Goal: Information Seeking & Learning: Learn about a topic

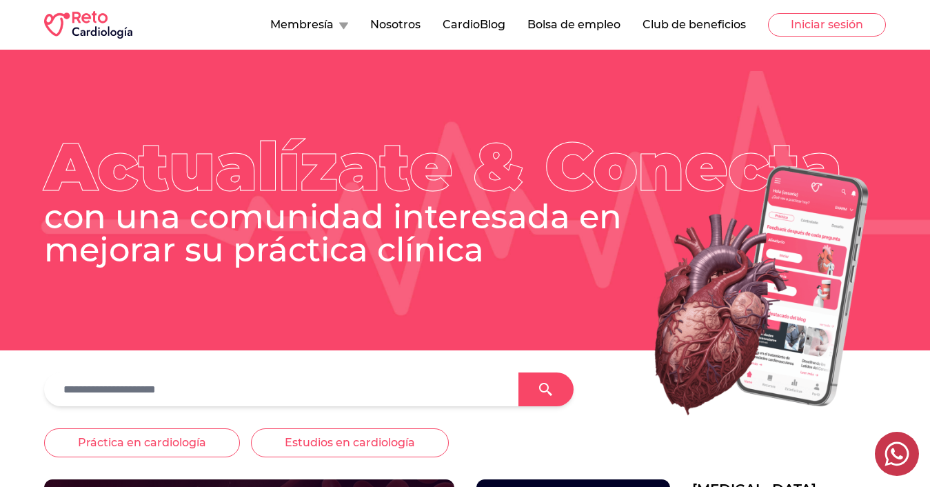
click at [478, 21] on button "CardioBlog" at bounding box center [474, 25] width 63 height 17
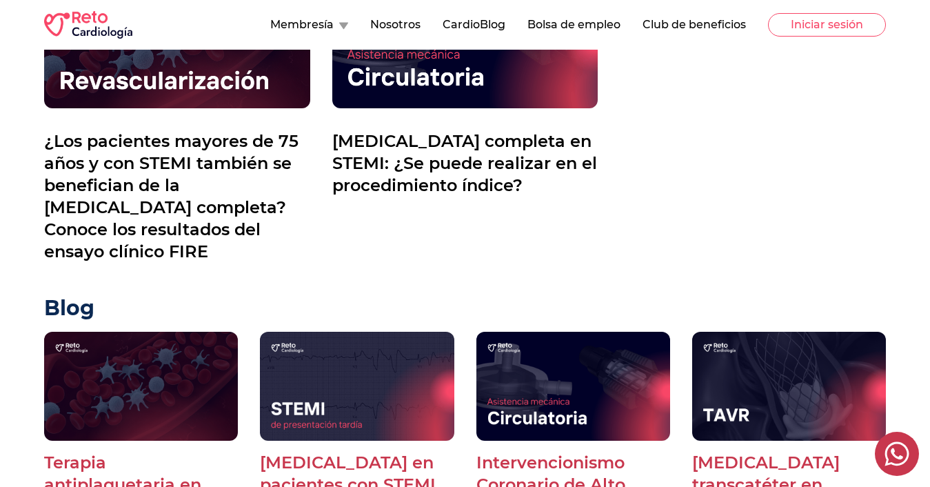
scroll to position [59, 0]
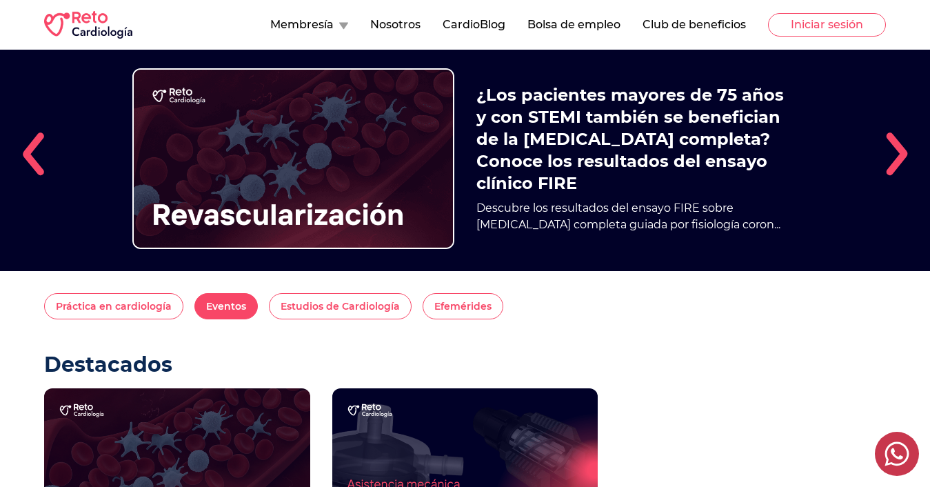
click at [208, 309] on button "Eventos" at bounding box center [225, 306] width 63 height 26
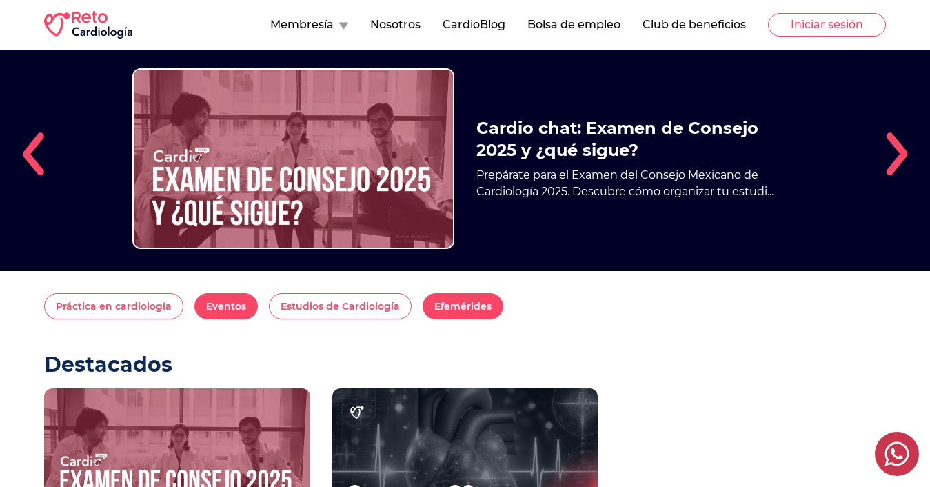
click at [437, 315] on button "Efemérides" at bounding box center [463, 306] width 81 height 26
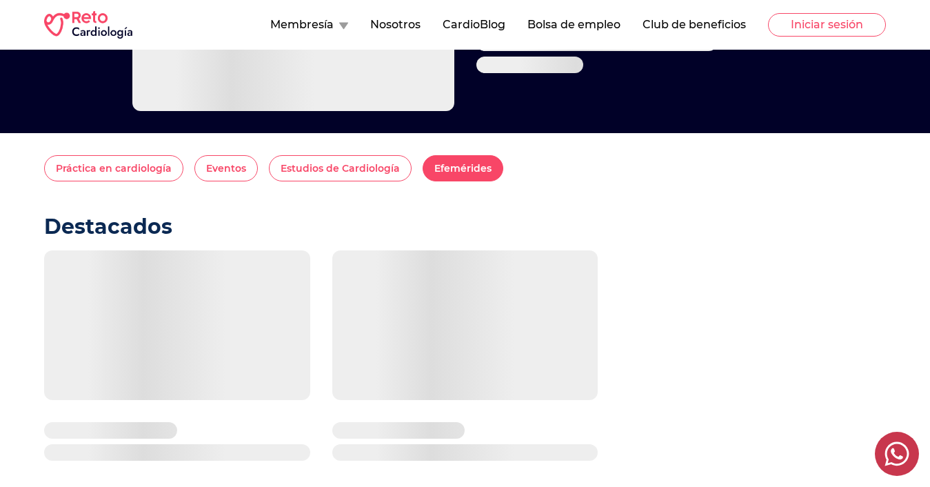
scroll to position [221, 0]
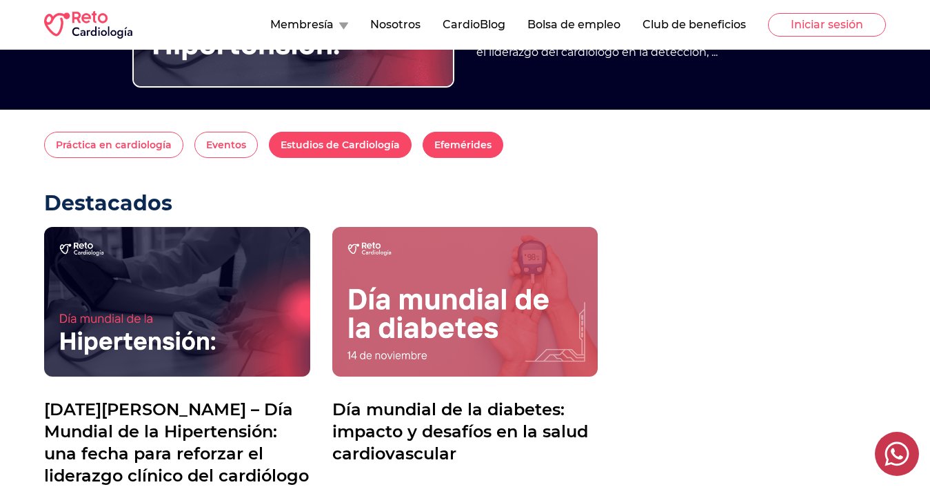
click at [321, 139] on button "Estudios de Cardiología" at bounding box center [340, 145] width 143 height 26
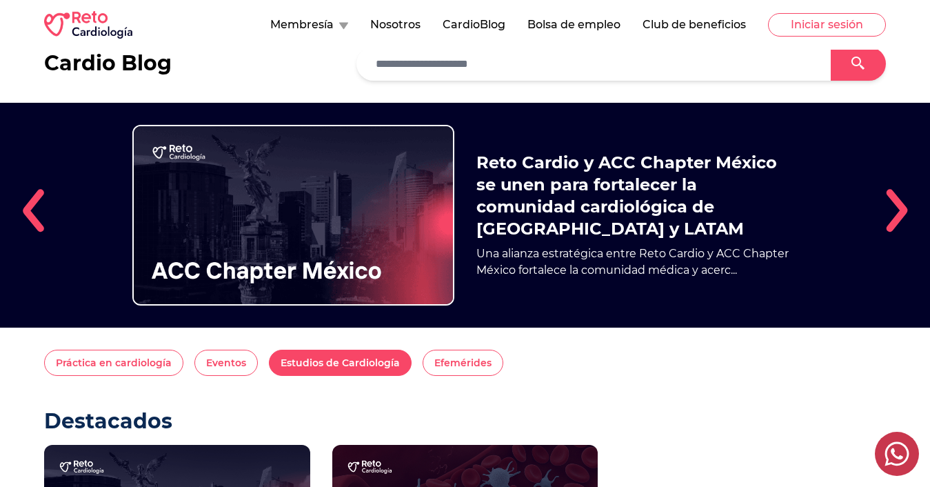
scroll to position [0, 0]
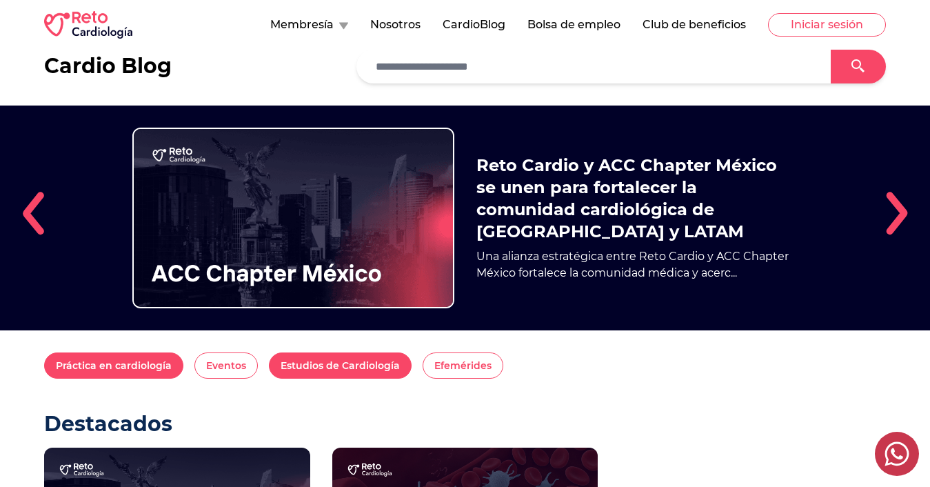
click at [101, 369] on button "Práctica en cardiología" at bounding box center [113, 365] width 139 height 26
click at [542, 201] on h2 "Reto Cardio y ACC Chapter México se unen para fortalecer la comunidad cardiológ…" at bounding box center [638, 198] width 322 height 88
